Goal: Transaction & Acquisition: Purchase product/service

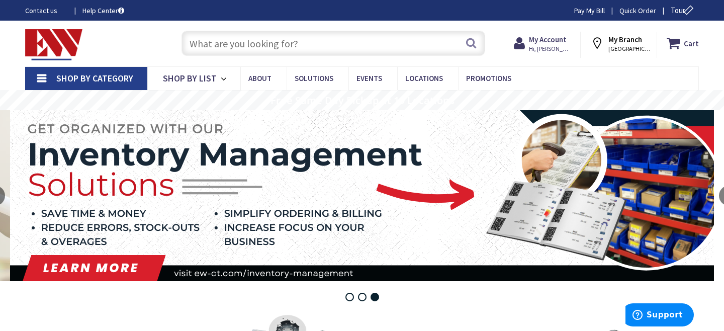
click at [628, 46] on span "STAMFORD, CT" at bounding box center [629, 49] width 43 height 8
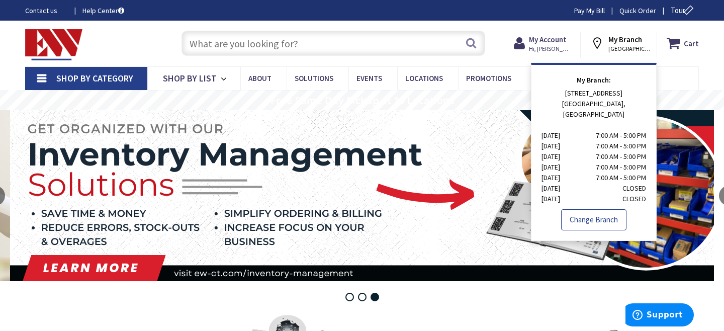
click at [598, 211] on link "Change Branch" at bounding box center [593, 219] width 65 height 21
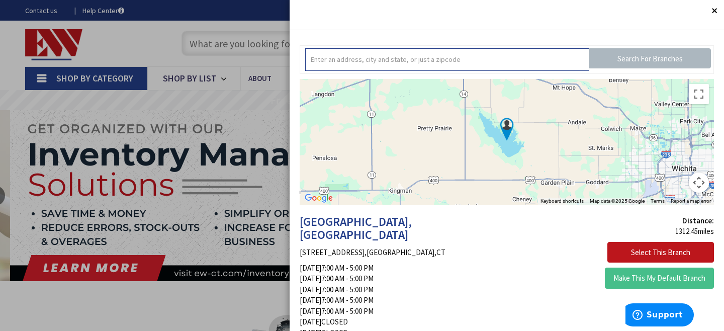
click at [440, 61] on input "text" at bounding box center [447, 59] width 284 height 23
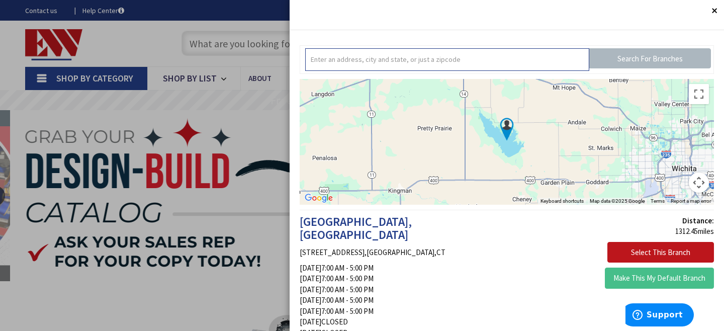
type input "danbury"
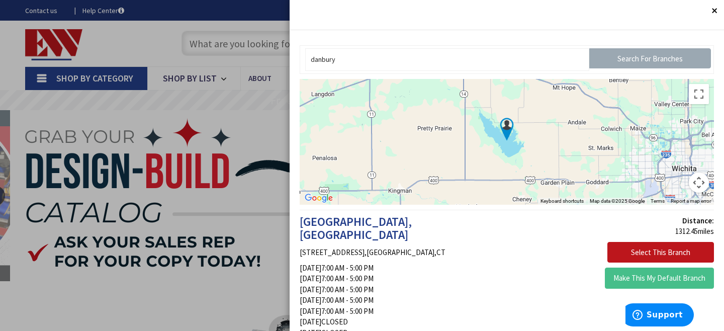
click at [630, 57] on input "Search For Branches" at bounding box center [650, 58] width 122 height 20
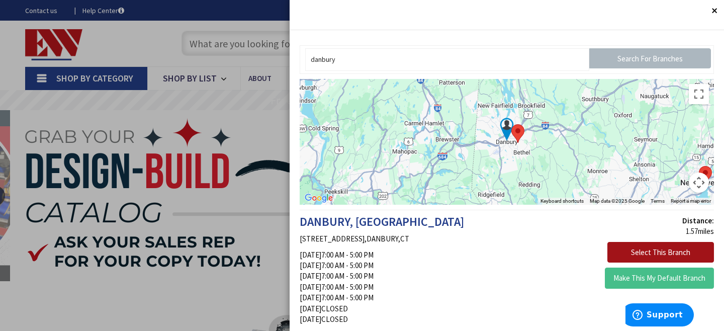
click at [682, 246] on button "Select This Branch" at bounding box center [660, 252] width 107 height 21
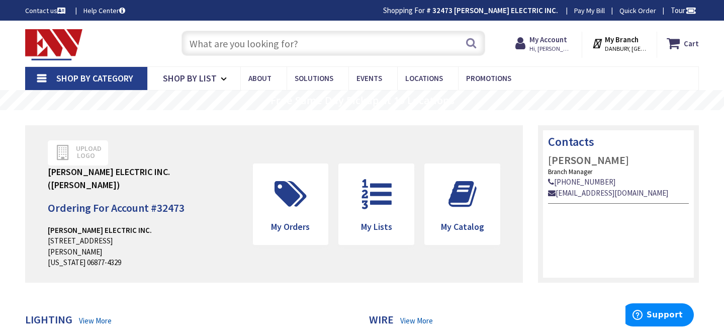
click at [231, 43] on input "text" at bounding box center [333, 43] width 304 height 25
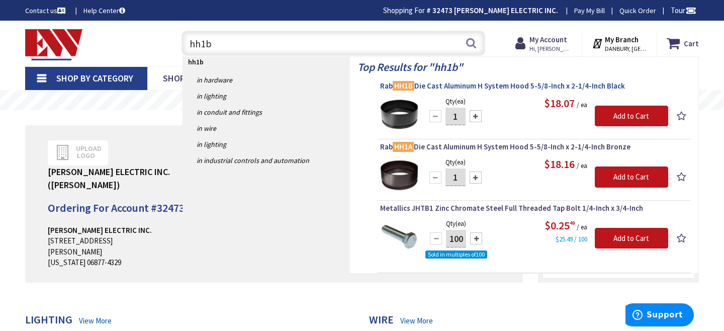
type input "hh1b"
click at [454, 86] on span "Rab HH1B Die Cast Aluminum H System Hood 5-5/8-Inch x 2-1/4-Inch Black" at bounding box center [534, 86] width 308 height 10
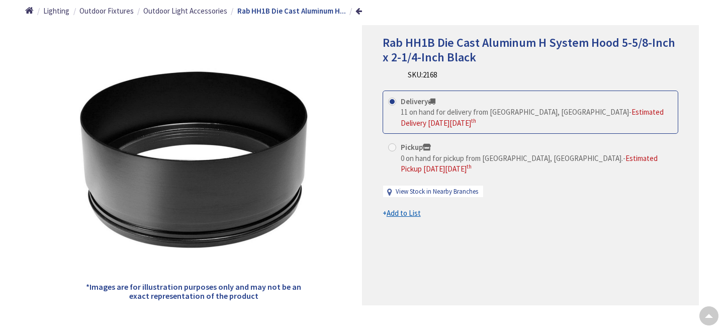
scroll to position [141, 0]
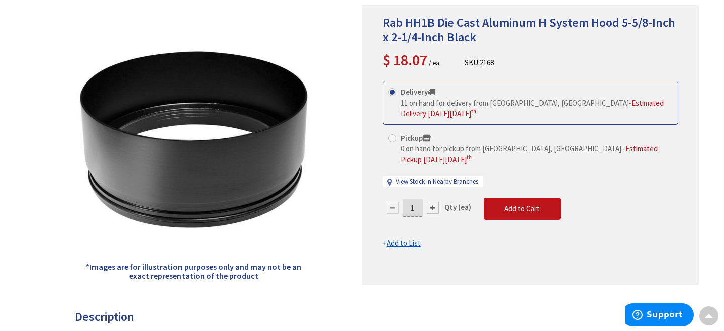
click at [430, 208] on div at bounding box center [433, 208] width 12 height 12
type input "2"
click at [538, 207] on button "Add to Cart" at bounding box center [521, 209] width 77 height 22
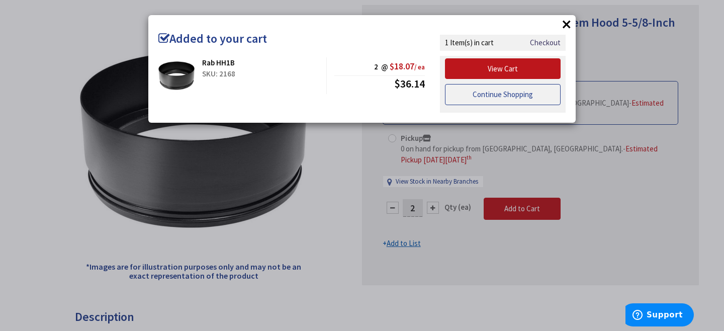
click at [526, 94] on link "Continue Shopping" at bounding box center [503, 94] width 116 height 21
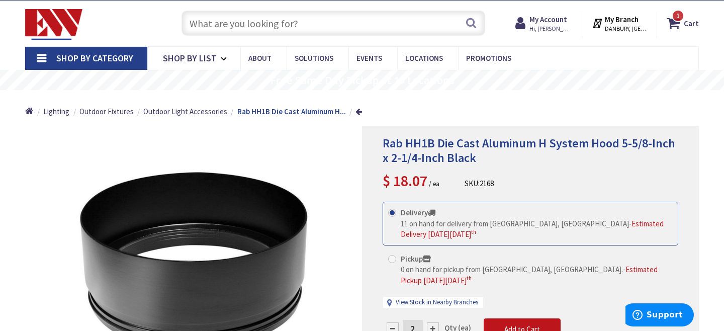
scroll to position [0, 0]
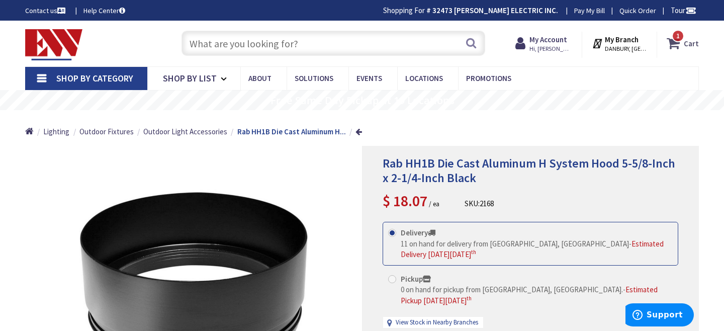
click at [679, 38] on span "1" at bounding box center [678, 36] width 4 height 9
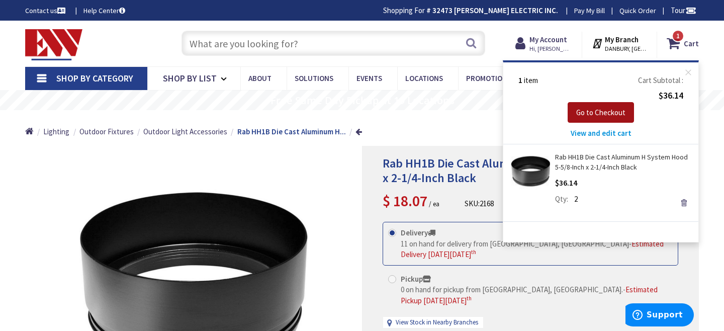
click at [603, 107] on button "Go to Checkout" at bounding box center [600, 112] width 66 height 21
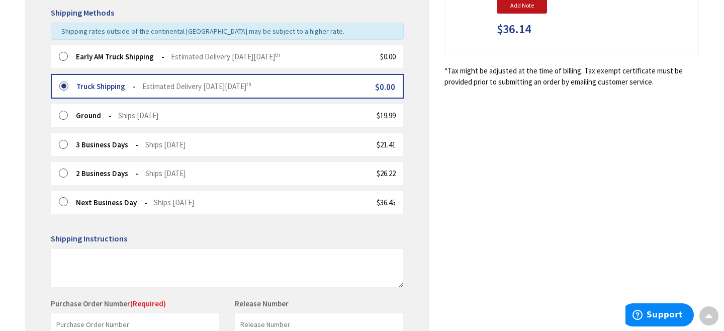
click at [62, 58] on label at bounding box center [67, 57] width 16 height 10
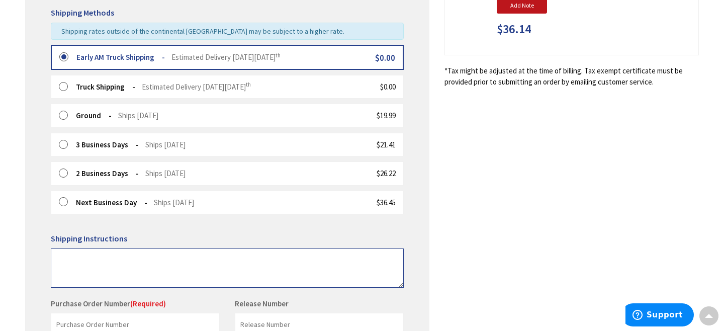
click at [64, 255] on textarea at bounding box center [227, 267] width 353 height 39
type textarea "Leave material by garage"
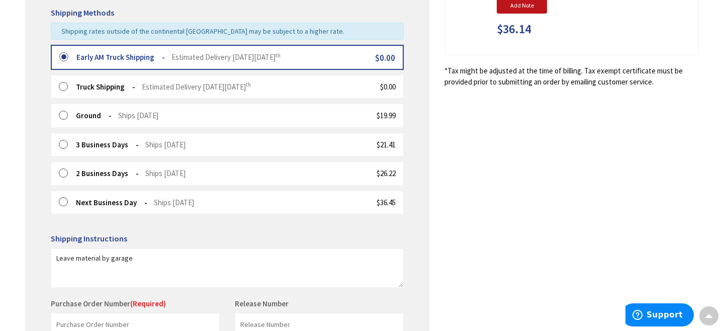
click at [441, 214] on div "Shipping Review & Payment Estimated Total $36.14 1 Some items on your order are…" at bounding box center [361, 132] width 673 height 657
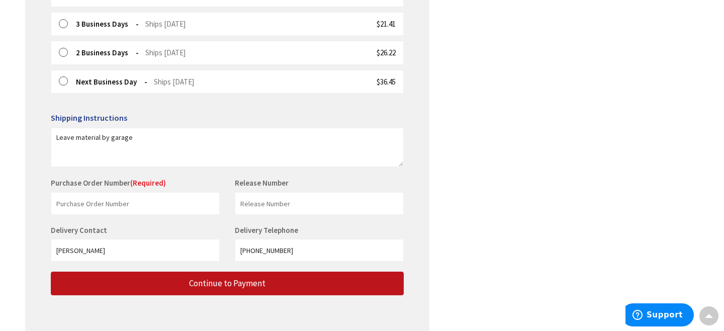
scroll to position [389, 0]
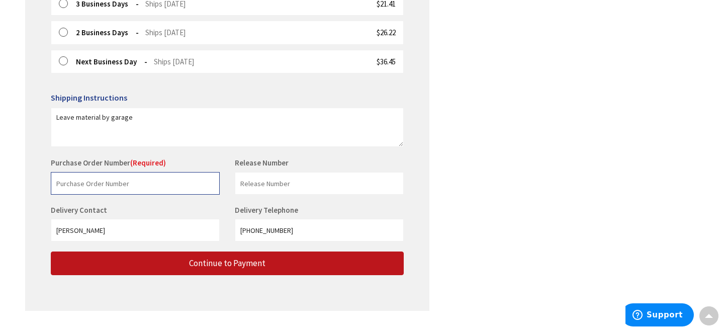
click at [86, 183] on input "text" at bounding box center [135, 183] width 169 height 23
type input "stock"
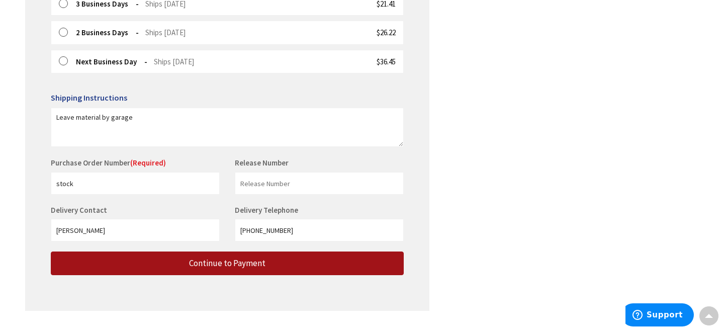
click at [160, 269] on button "Continue to Payment" at bounding box center [227, 263] width 353 height 24
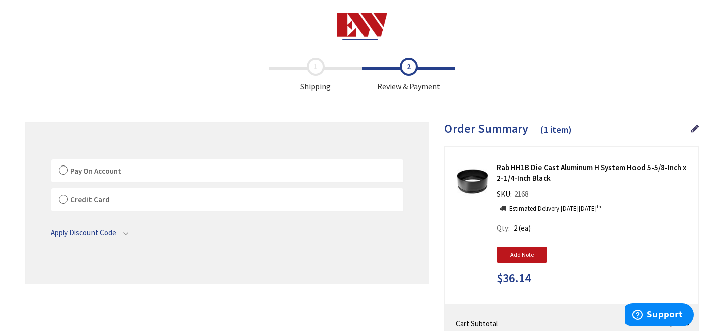
click at [62, 169] on label "Pay On Account" at bounding box center [227, 170] width 352 height 23
click at [51, 161] on input "Pay On Account" at bounding box center [51, 161] width 0 height 0
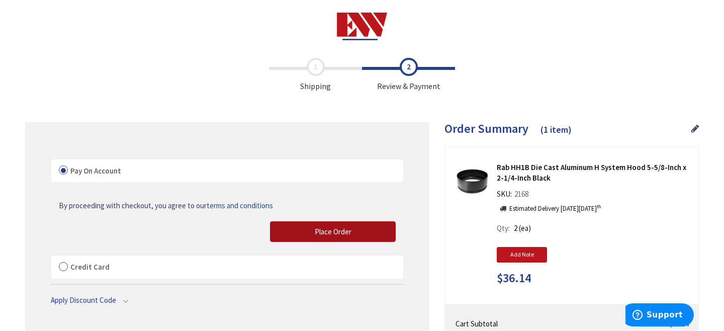
click at [304, 227] on button "Place Order" at bounding box center [333, 231] width 126 height 21
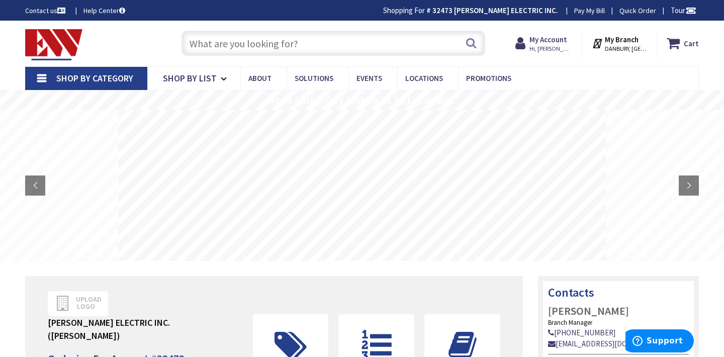
click at [293, 47] on input "text" at bounding box center [333, 43] width 304 height 25
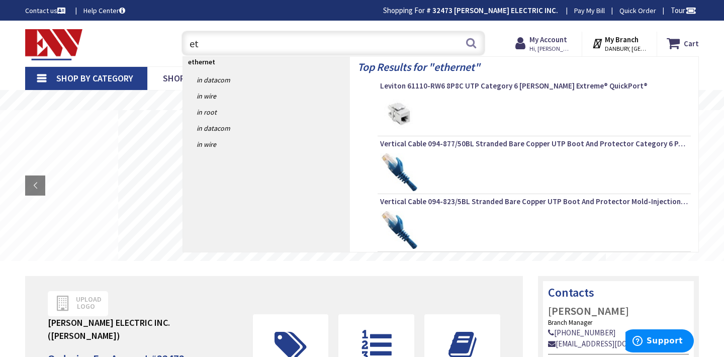
type input "e"
